Goal: Find specific page/section: Find specific page/section

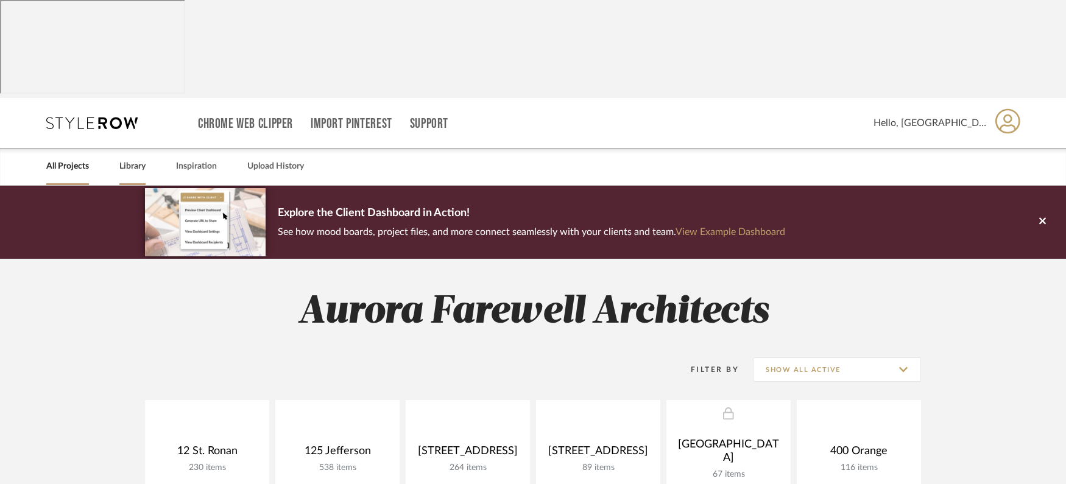
click at [121, 158] on link "Library" at bounding box center [132, 166] width 26 height 16
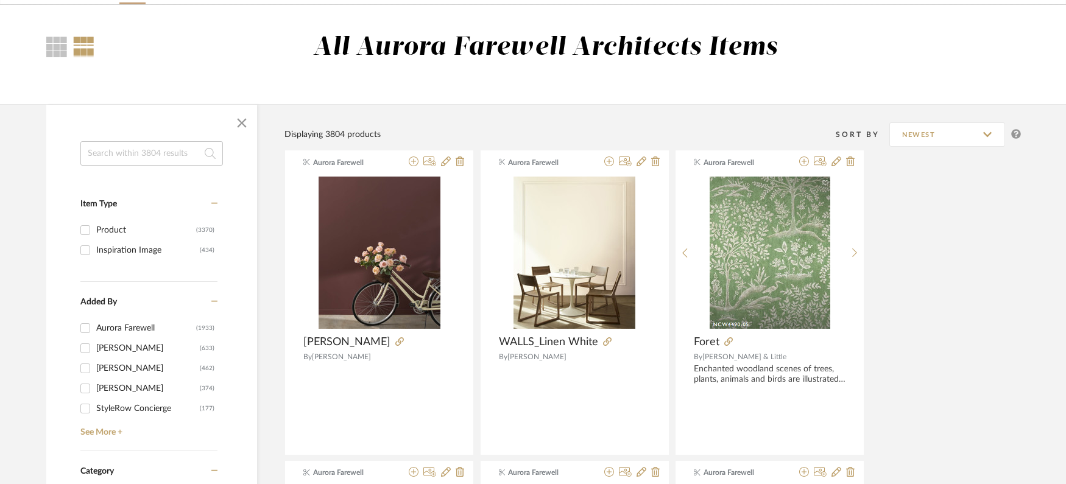
scroll to position [244, 0]
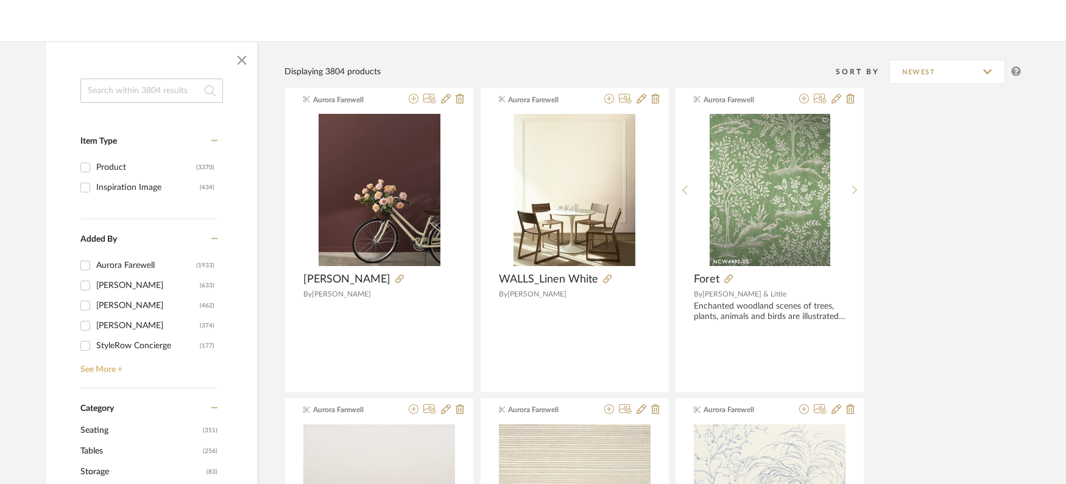
click at [116, 356] on link "See More +" at bounding box center [147, 365] width 140 height 19
click at [88, 356] on input "[PERSON_NAME] (118)" at bounding box center [85, 365] width 19 height 19
checkbox input "true"
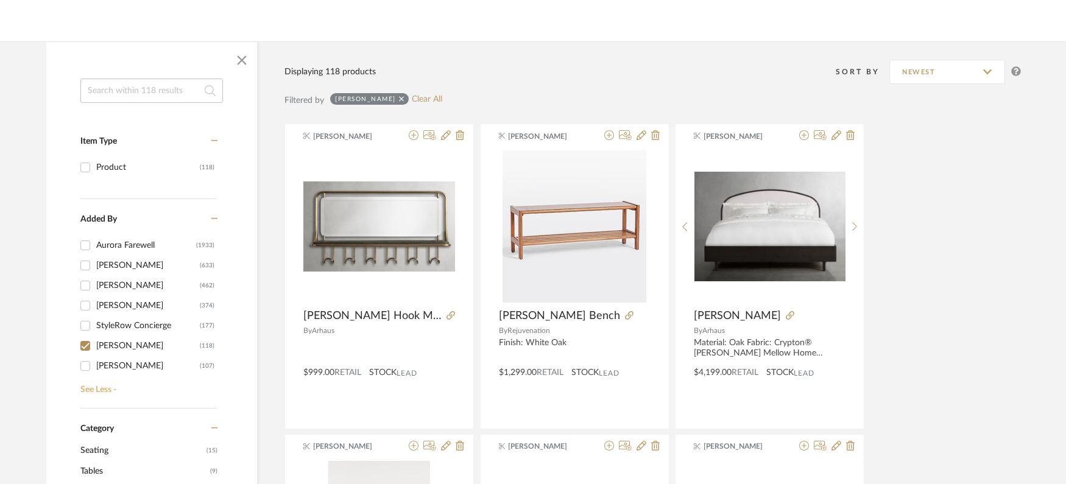
click at [88, 376] on link "See Less -" at bounding box center [147, 385] width 140 height 19
click at [87, 336] on link "See More +" at bounding box center [147, 345] width 140 height 19
click at [90, 356] on input "[PERSON_NAME] (107)" at bounding box center [85, 365] width 19 height 19
checkbox input "true"
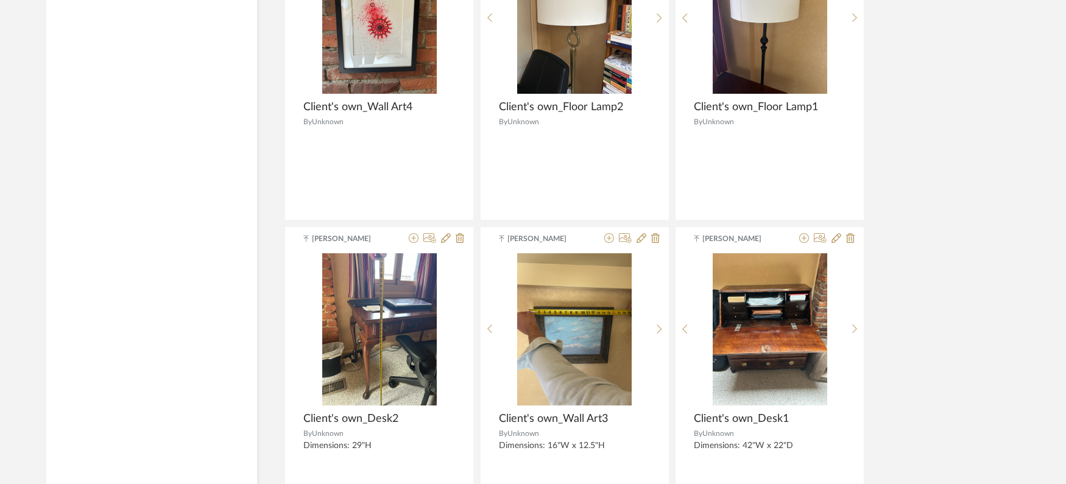
scroll to position [3647, 0]
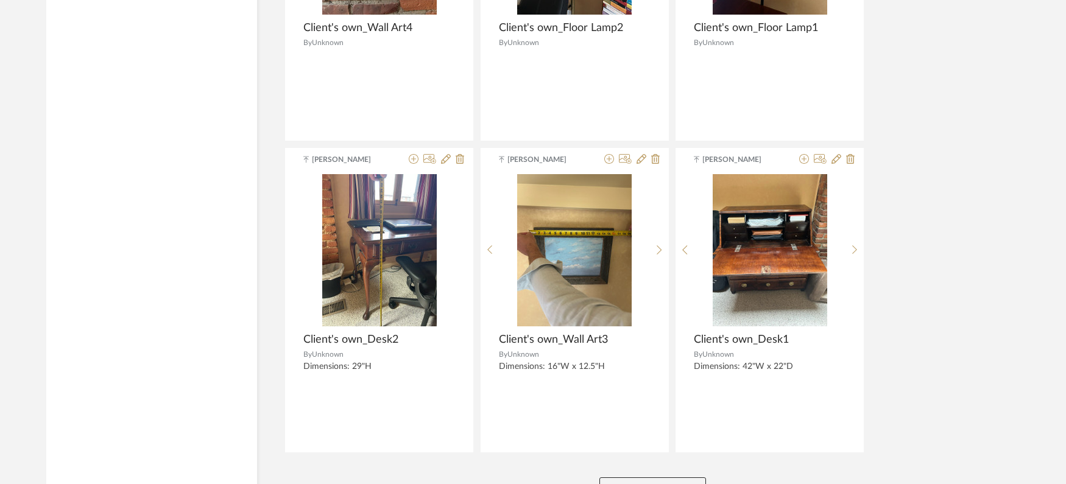
click at [657, 478] on button "View More" at bounding box center [653, 490] width 107 height 24
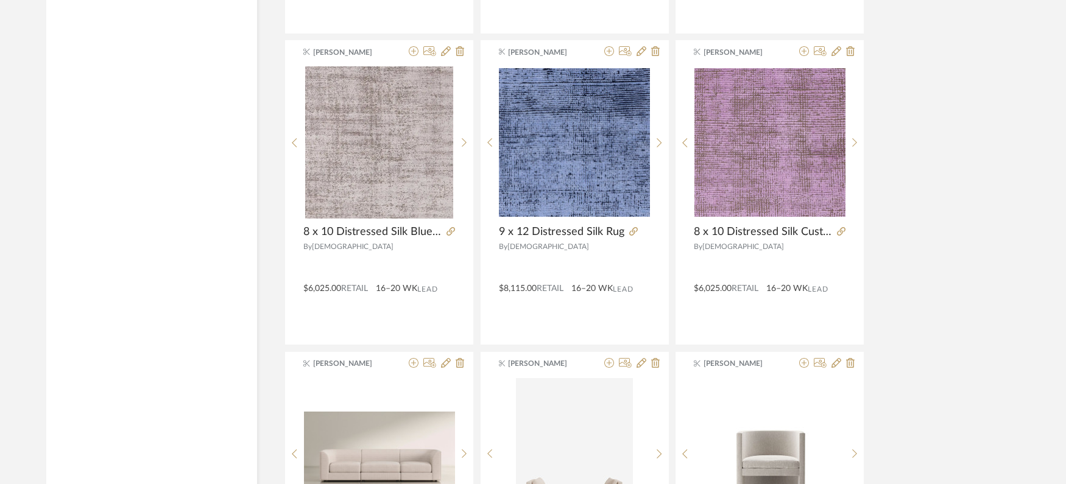
scroll to position [6175, 0]
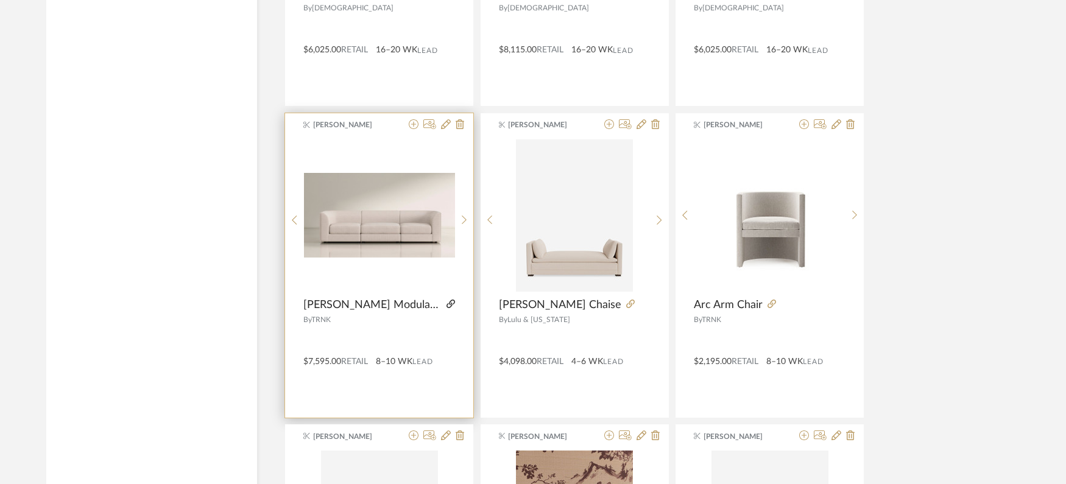
click at [448, 300] on icon at bounding box center [451, 304] width 9 height 9
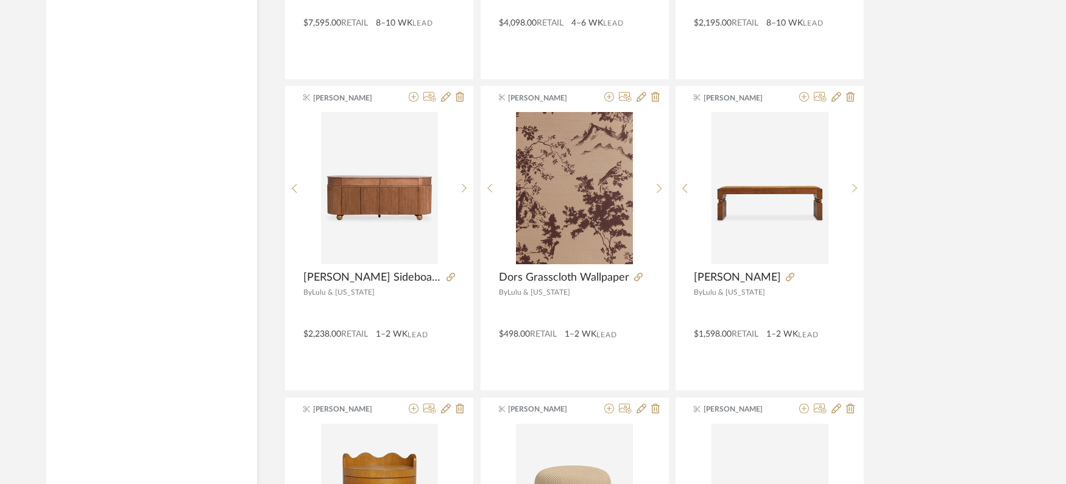
scroll to position [6724, 0]
